Goal: Information Seeking & Learning: Learn about a topic

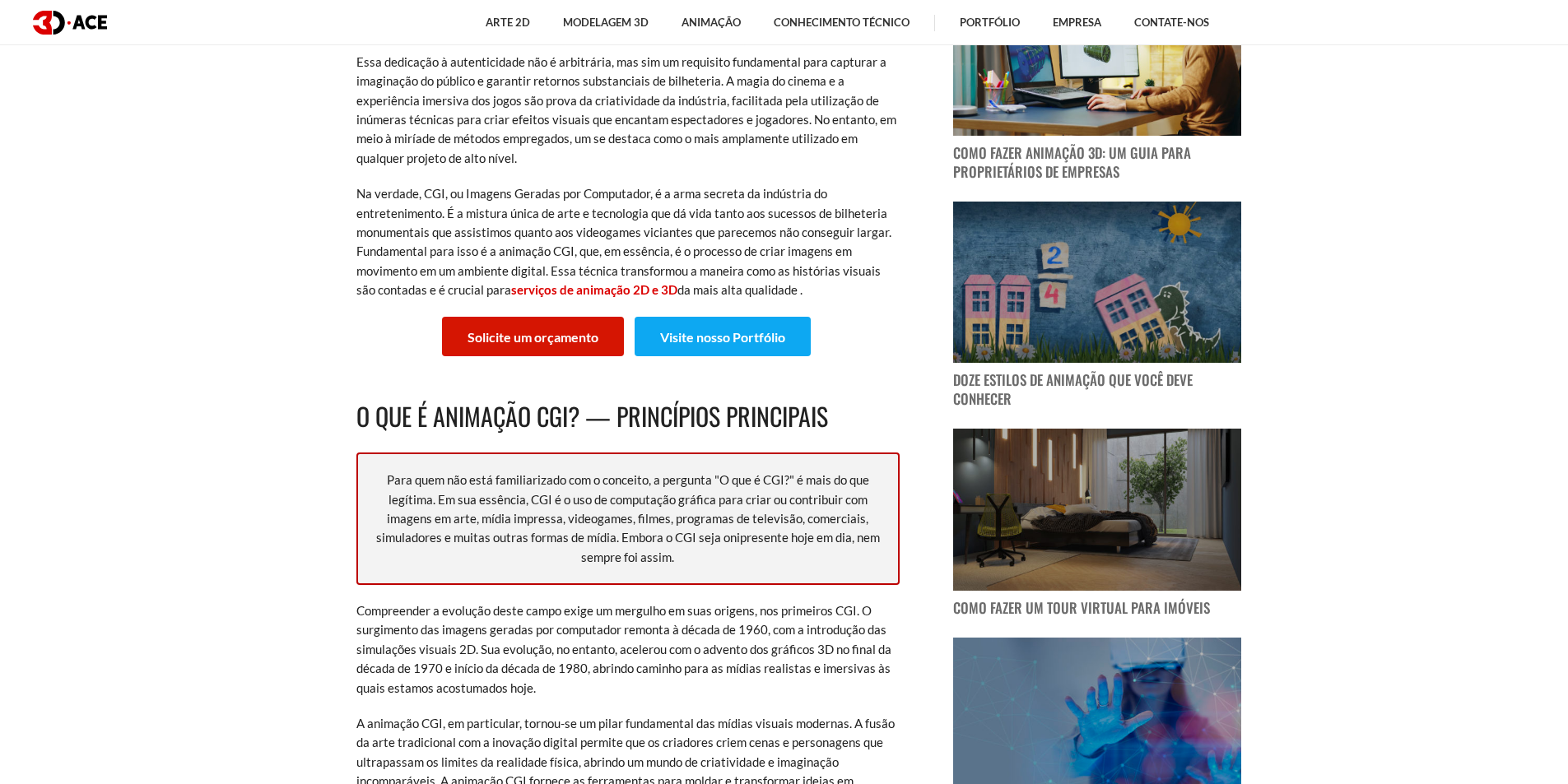
scroll to position [741, 0]
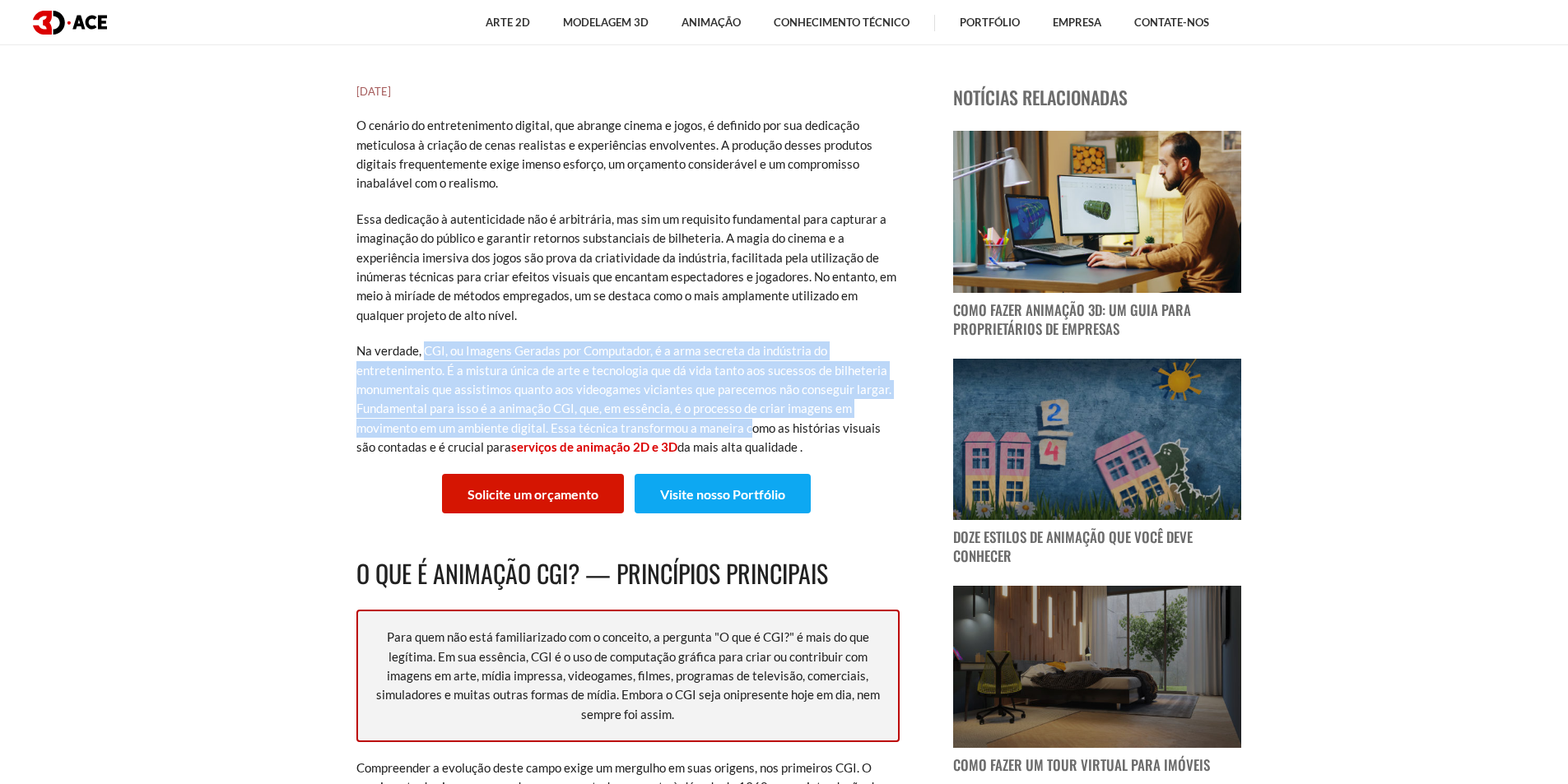
drag, startPoint x: 422, startPoint y: 349, endPoint x: 770, endPoint y: 441, distance: 360.0
click at [762, 439] on p "Na verdade, CGI, ou Imagens Geradas por Computador, é a arma secreta da indústr…" at bounding box center [628, 398] width 543 height 115
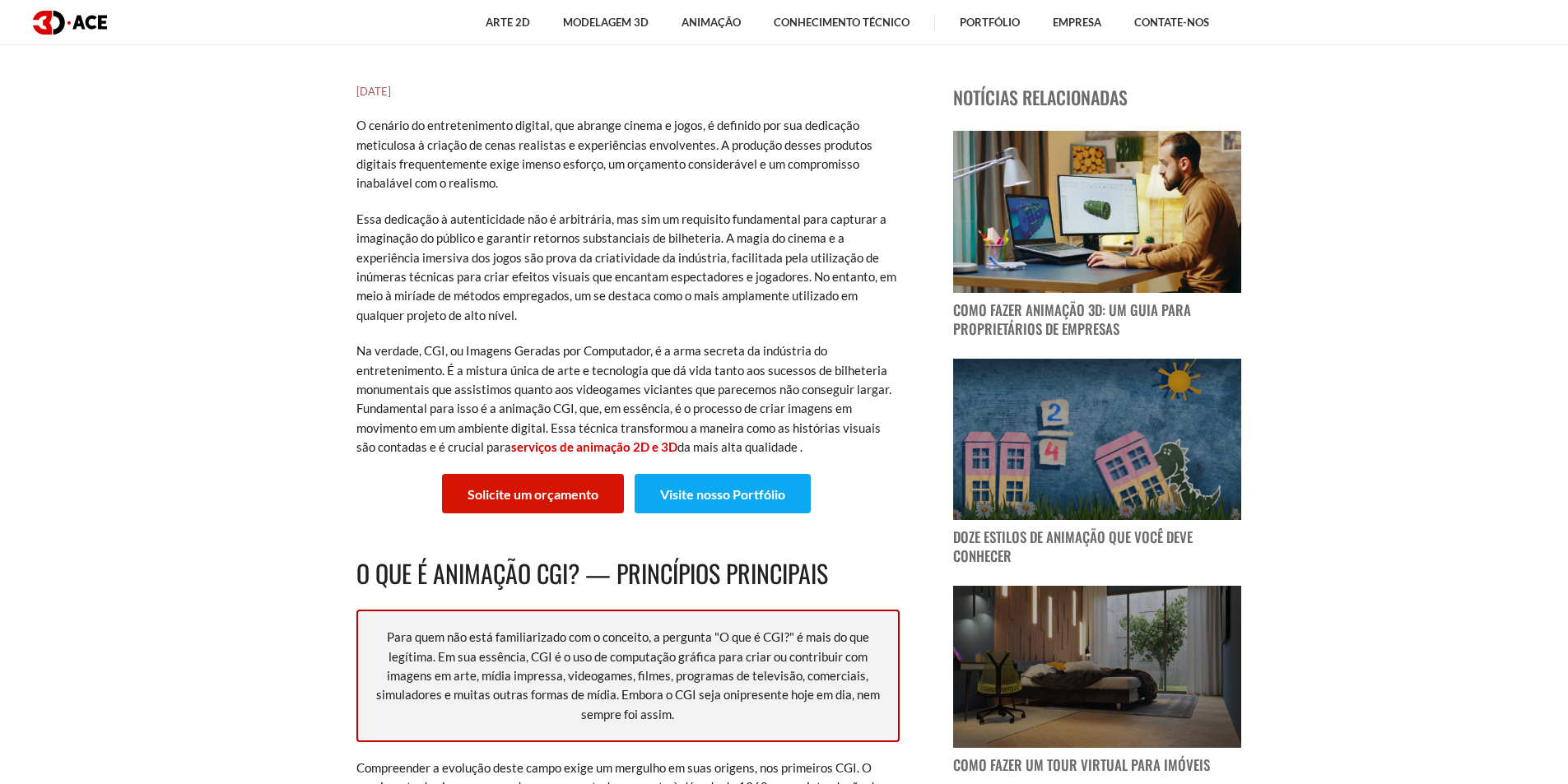
click at [787, 447] on p "Na verdade, CGI, ou Imagens Geradas por Computador, é a arma secreta da indústr…" at bounding box center [628, 398] width 543 height 115
drag, startPoint x: 424, startPoint y: 350, endPoint x: 781, endPoint y: 454, distance: 371.8
click at [781, 454] on p "Na verdade, CGI, ou Imagens Geradas por Computador, é a arma secreta da indústr…" at bounding box center [628, 398] width 543 height 115
copy p "CGI, ou Imagens Geradas por Computador, é a arma secreta da indústria do entret…"
